Goal: Transaction & Acquisition: Purchase product/service

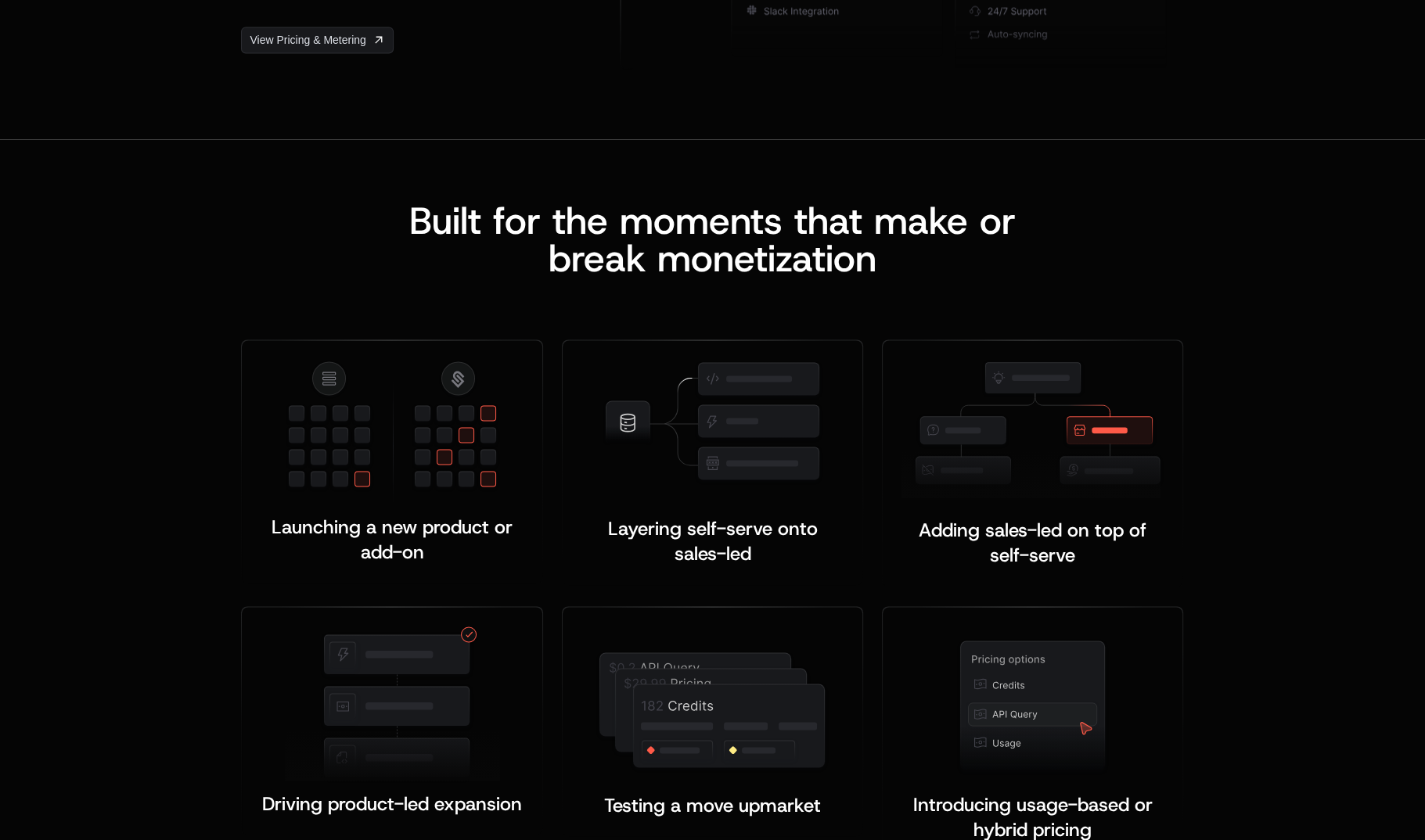
scroll to position [2785, 0]
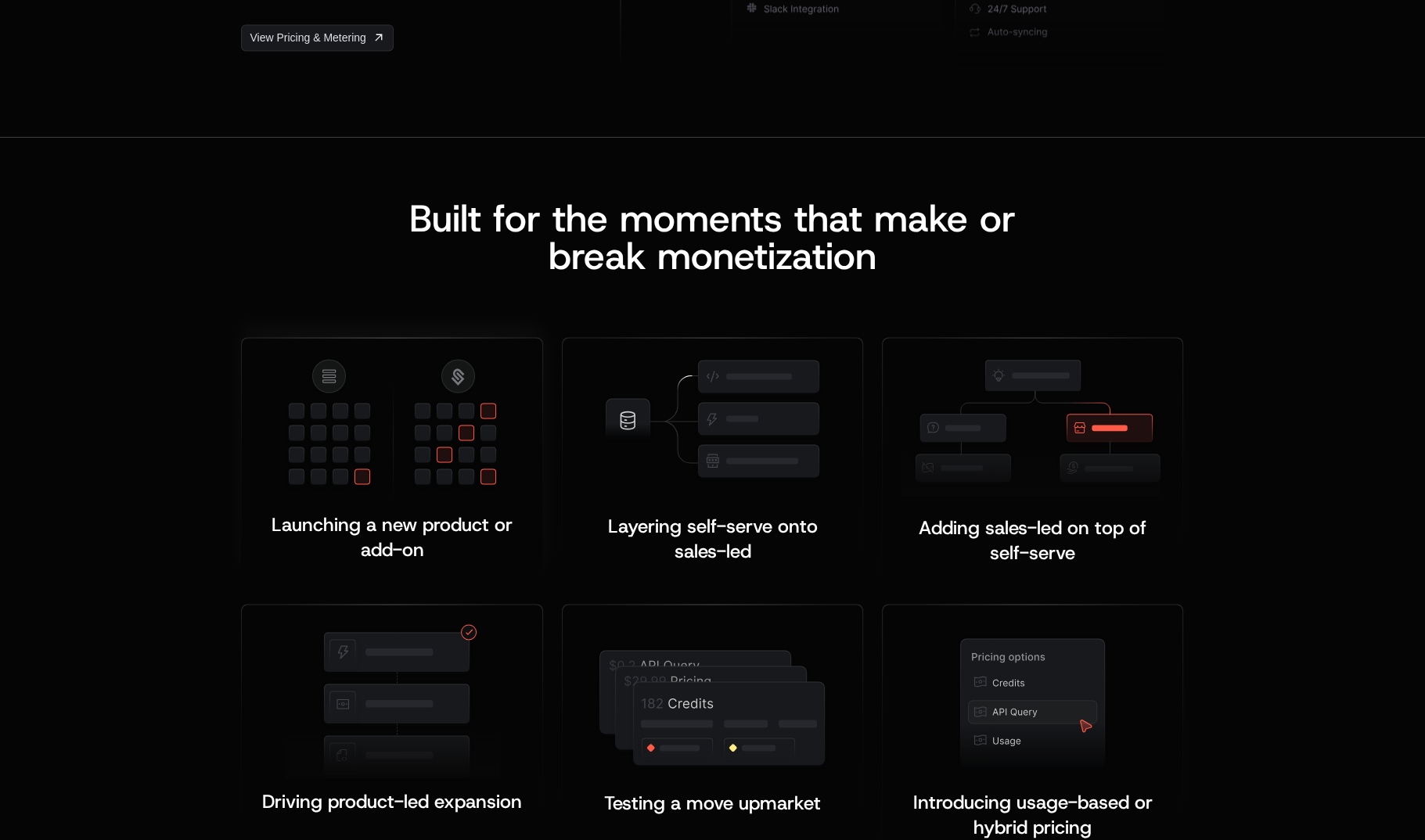
click at [432, 477] on img at bounding box center [392, 428] width 215 height 144
click at [419, 547] on span "Launching a new product or add-on" at bounding box center [395, 537] width 247 height 50
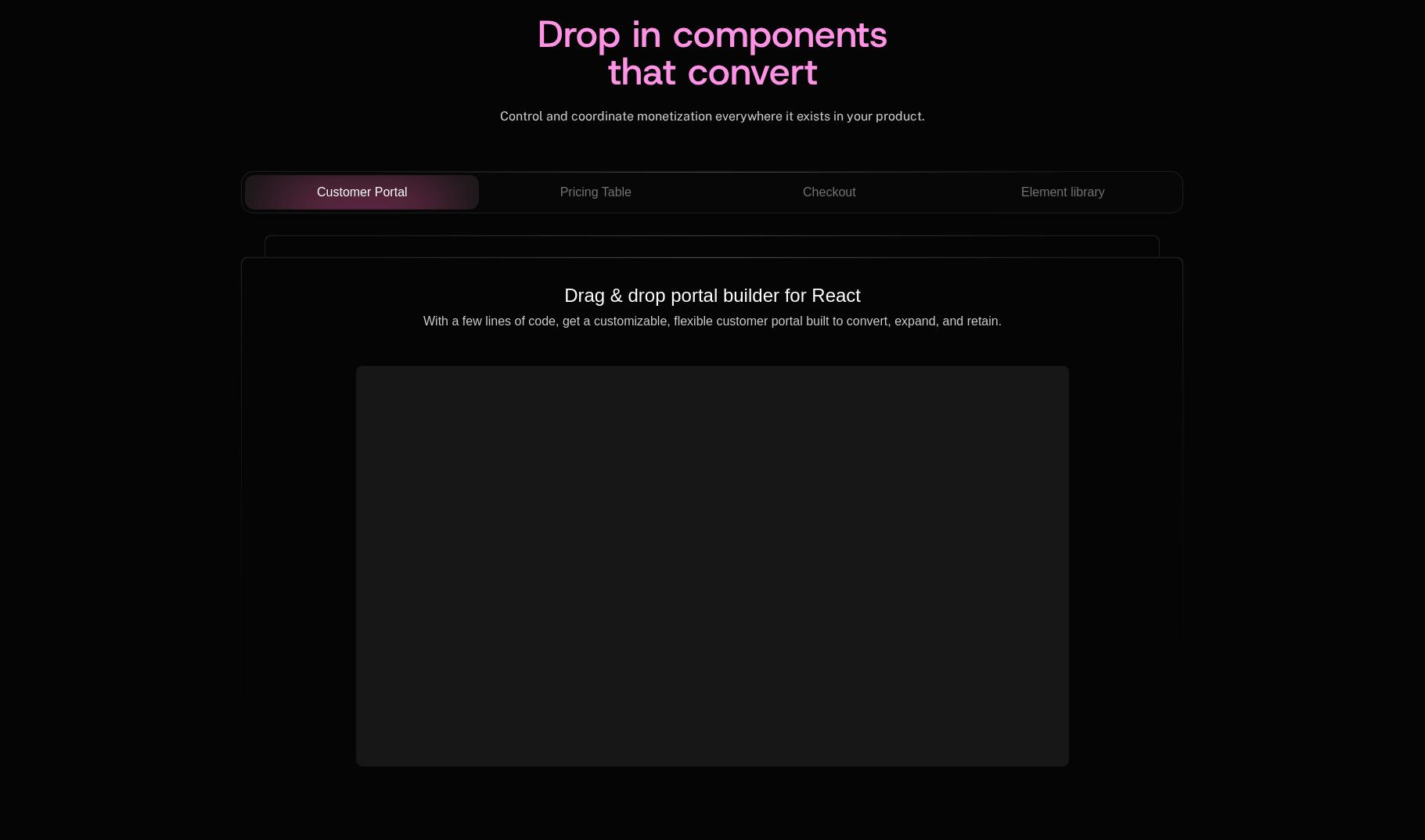
scroll to position [5493, 0]
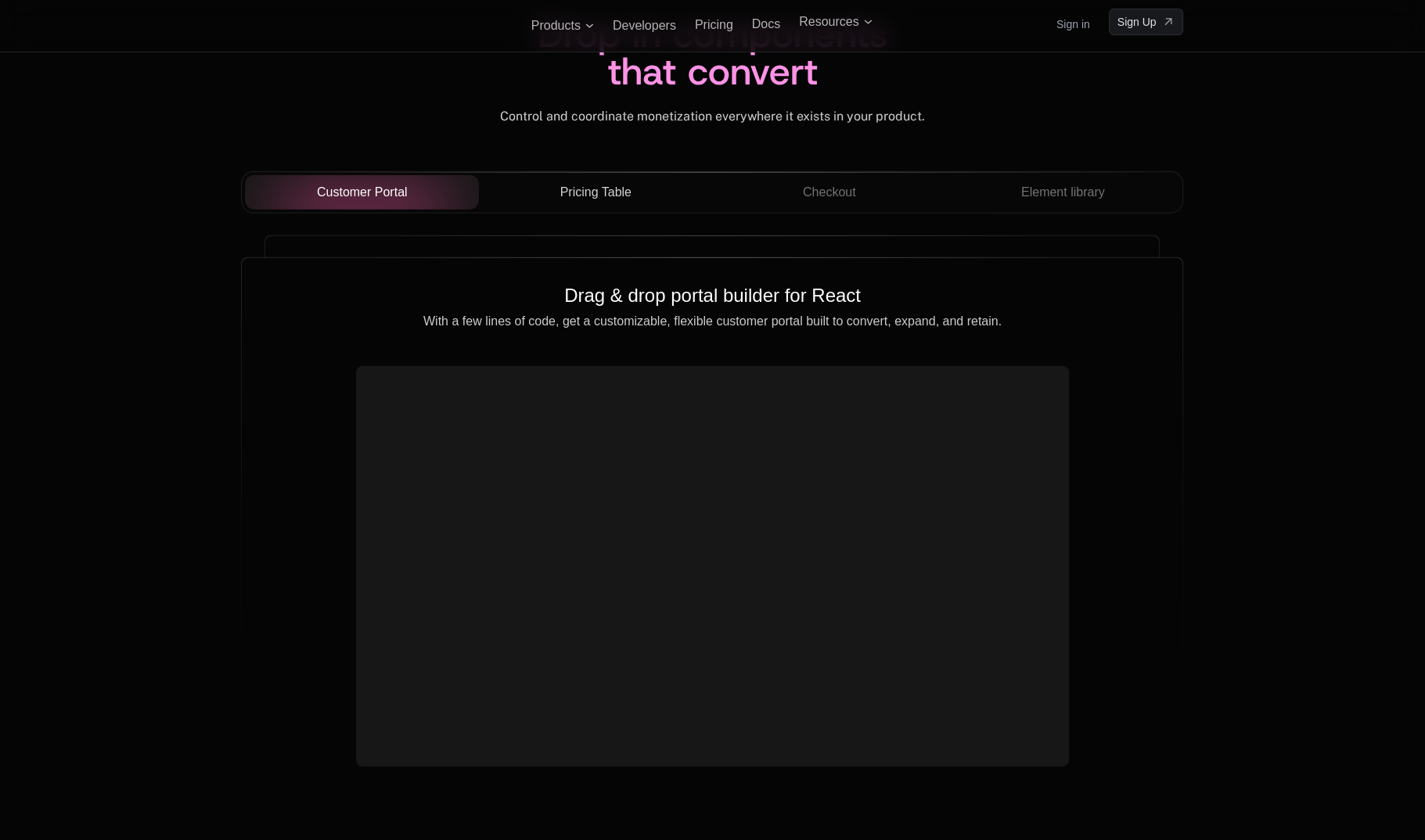
click at [615, 204] on button "Pricing Table" at bounding box center [595, 192] width 234 height 34
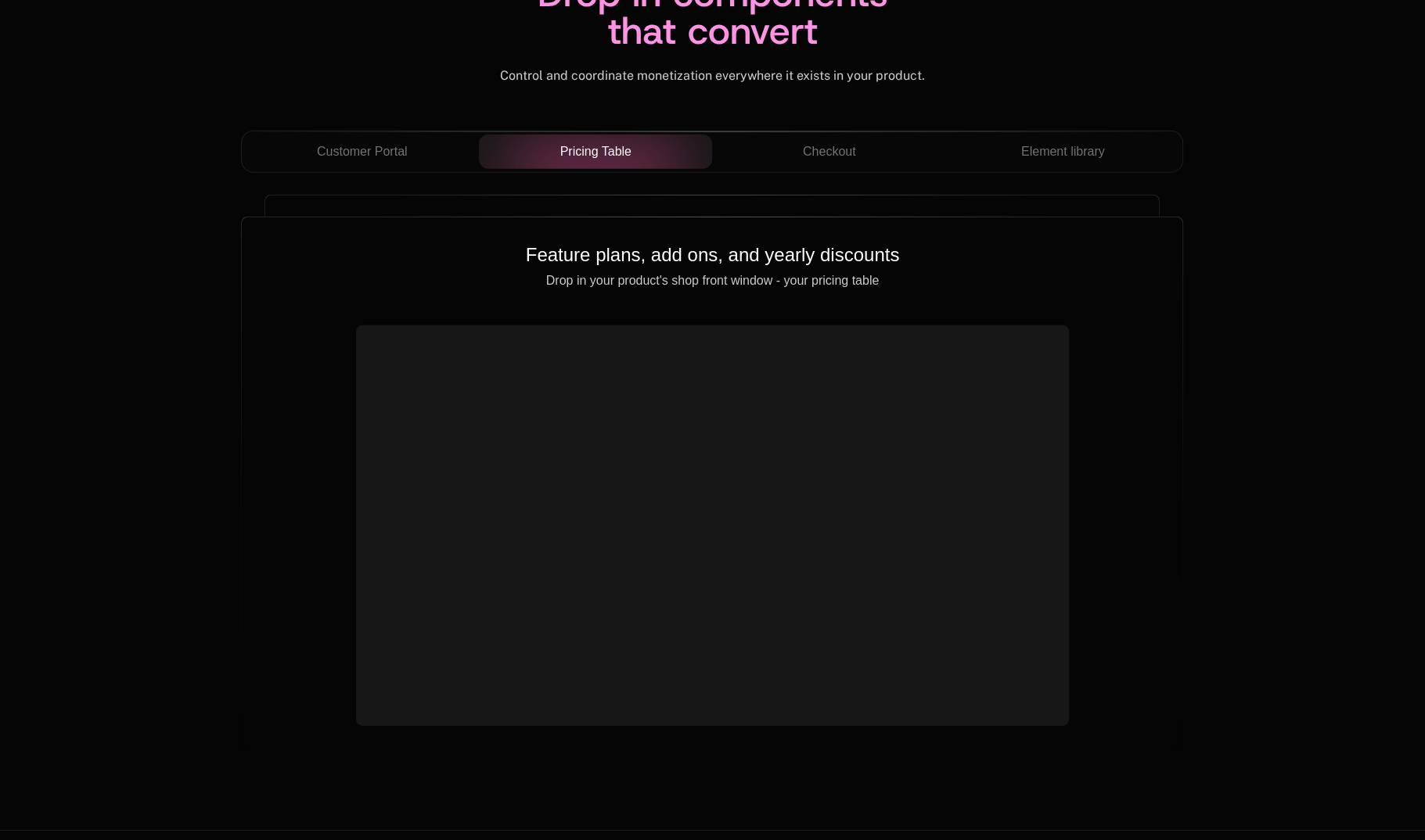
scroll to position [5535, 0]
click at [748, 155] on div "Checkout" at bounding box center [829, 150] width 209 height 19
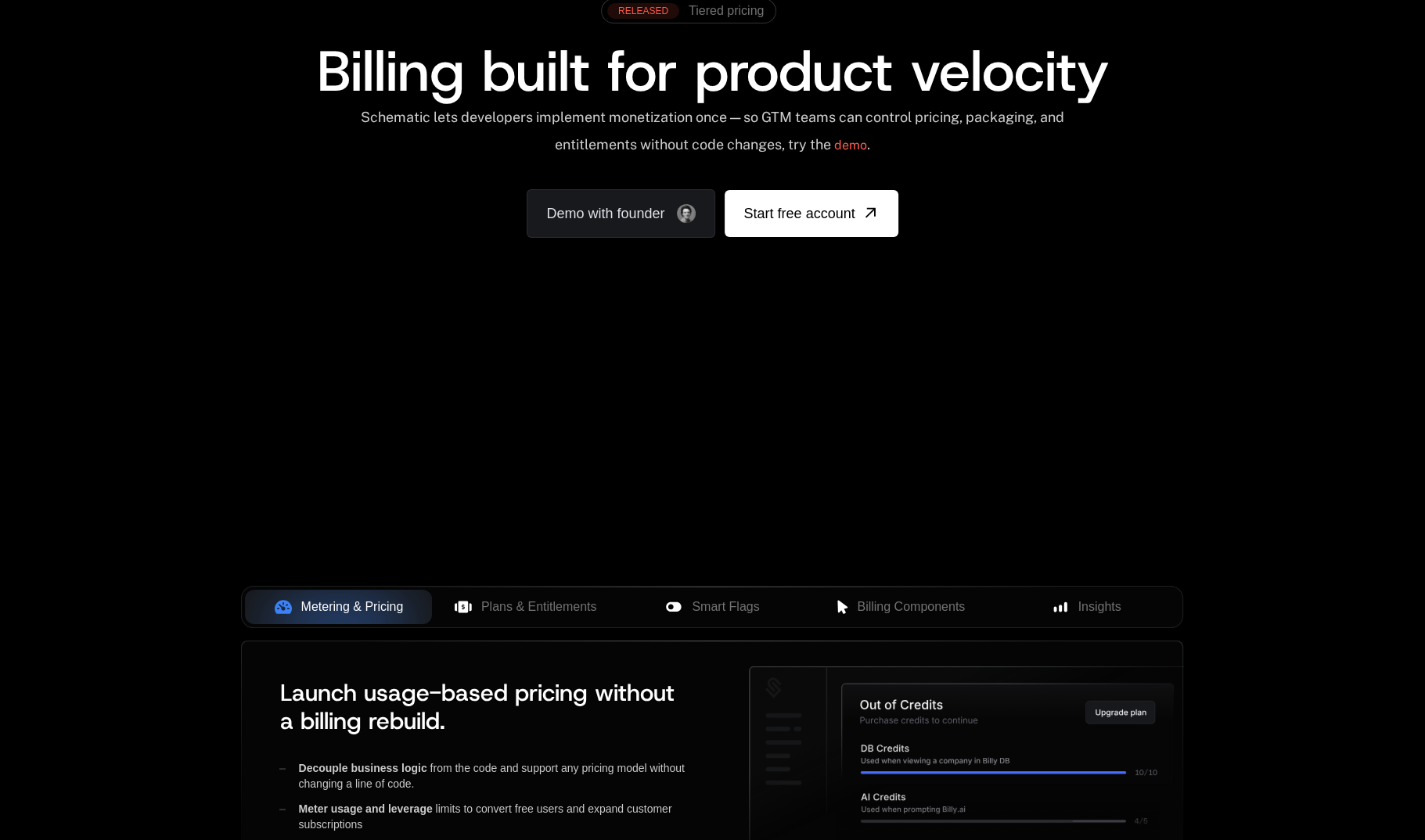
scroll to position [0, 0]
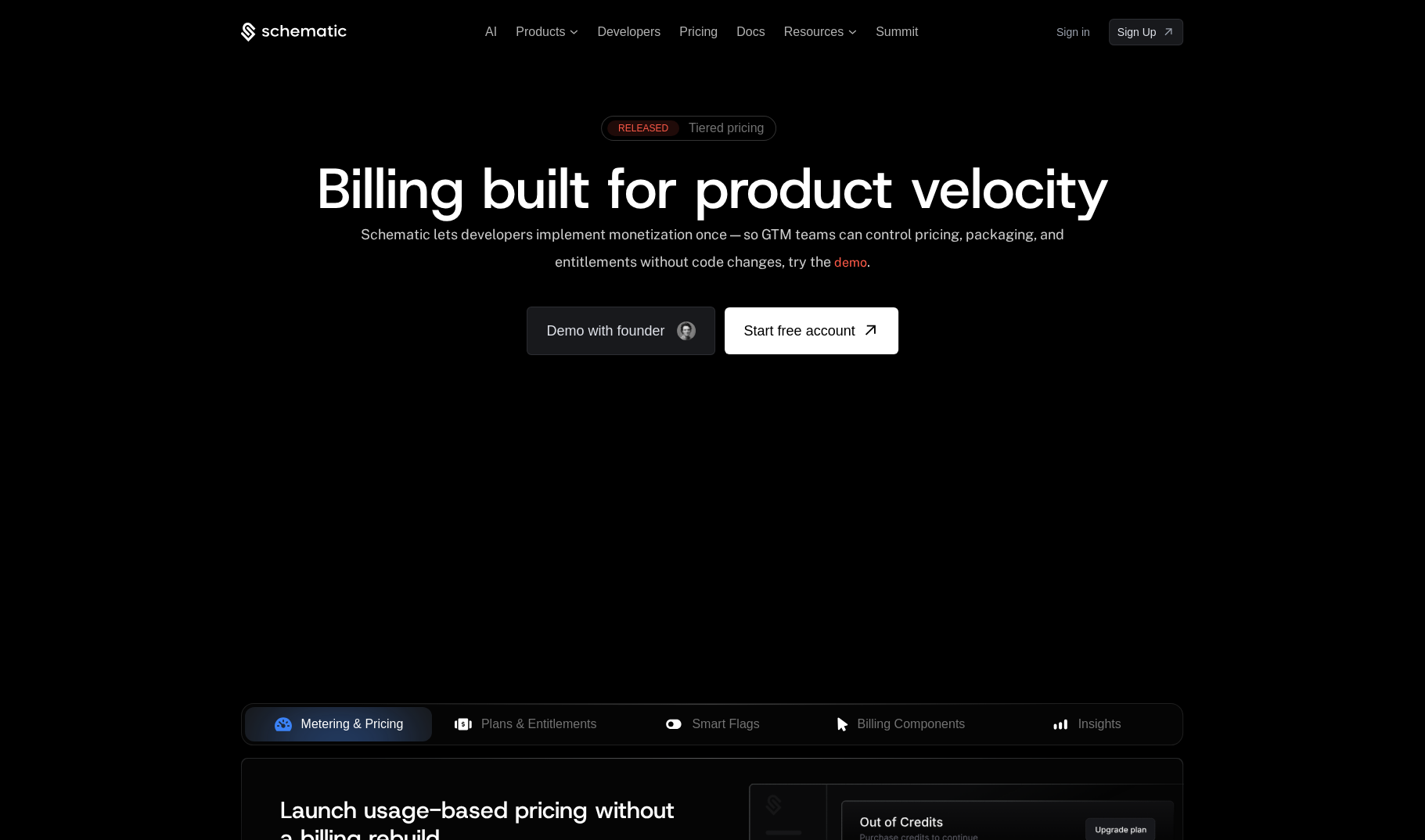
click at [310, 29] on icon at bounding box center [308, 32] width 14 height 9
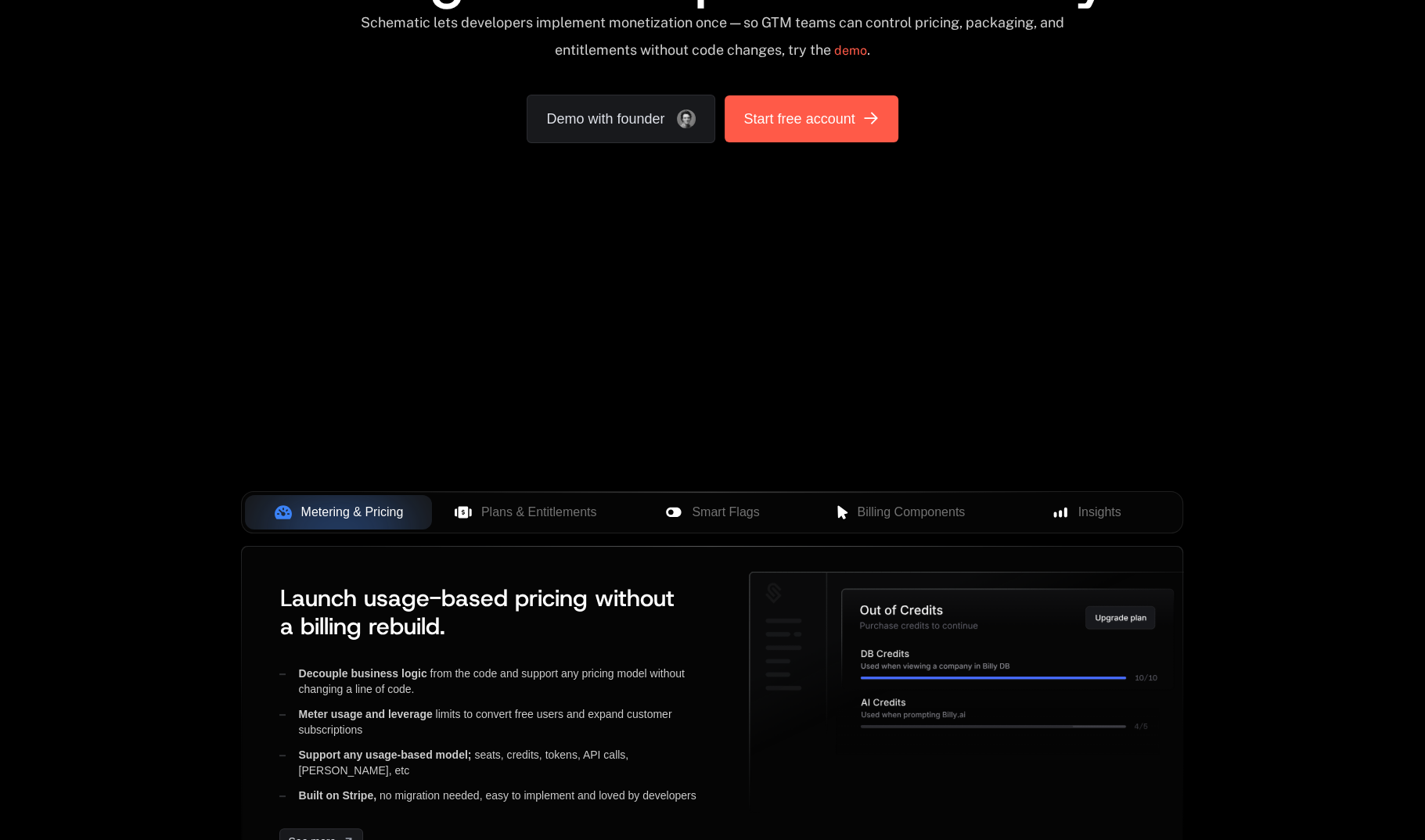
scroll to position [428, 0]
